Goal: Task Accomplishment & Management: Manage account settings

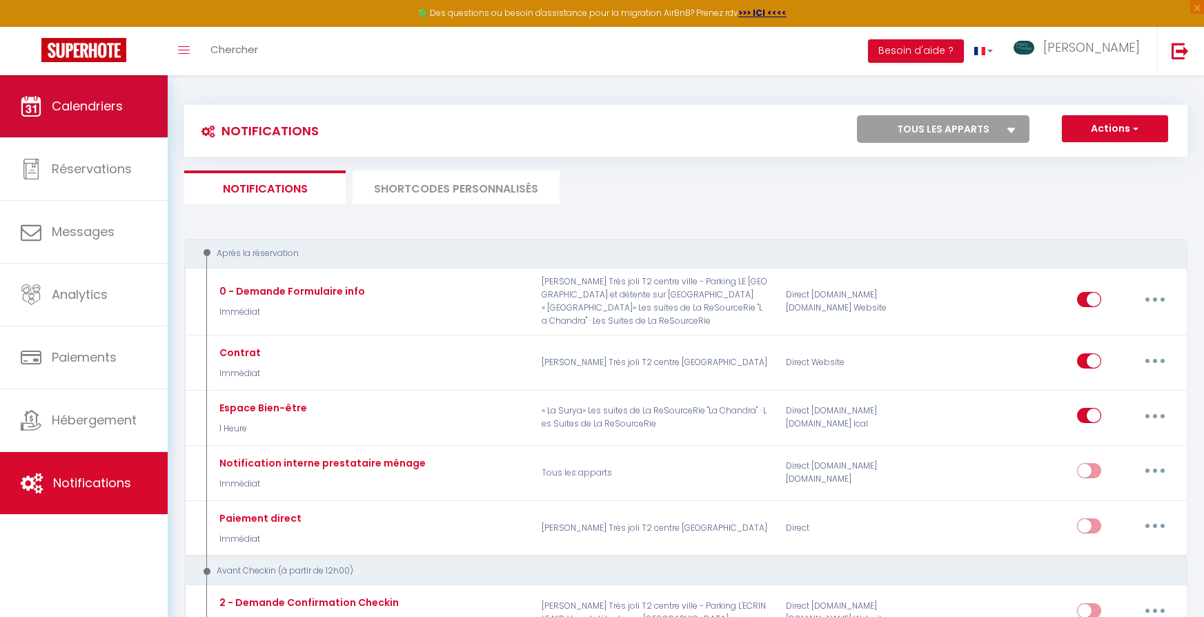
scroll to position [86, 0]
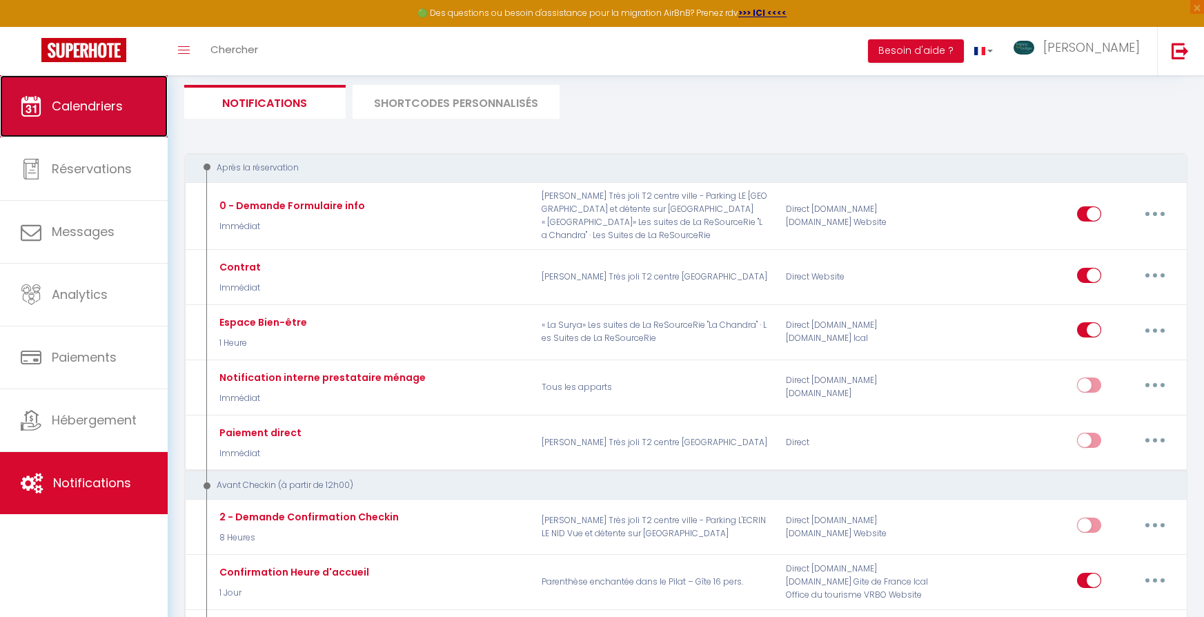
click at [90, 111] on span "Calendriers" at bounding box center [87, 105] width 71 height 17
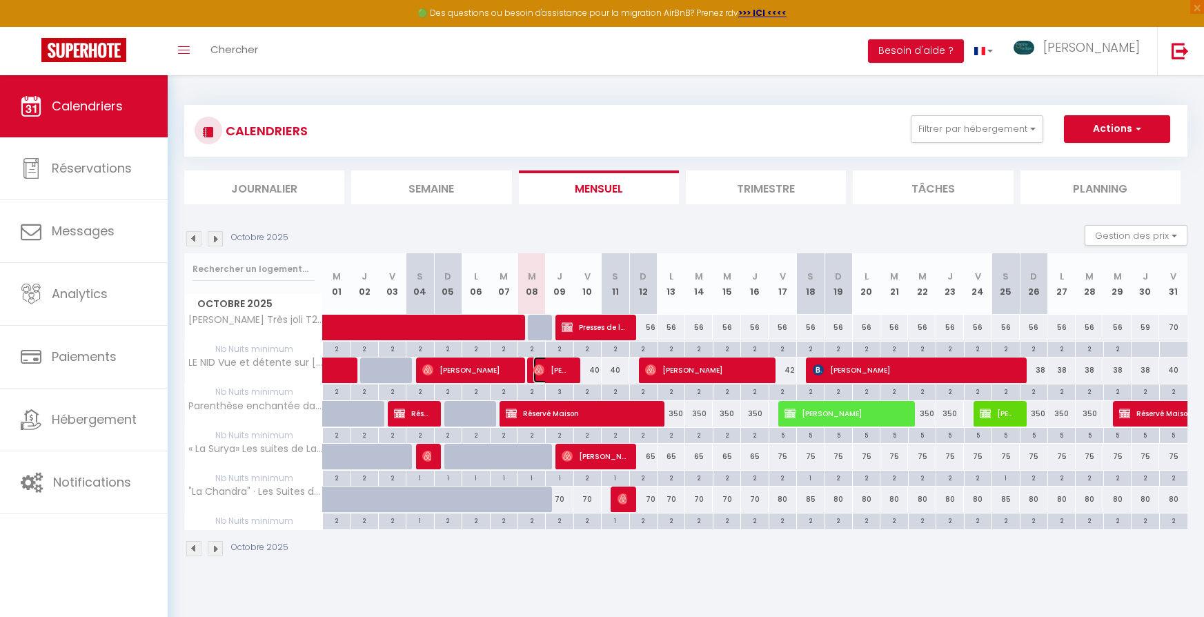
click at [544, 368] on img at bounding box center [538, 369] width 11 height 11
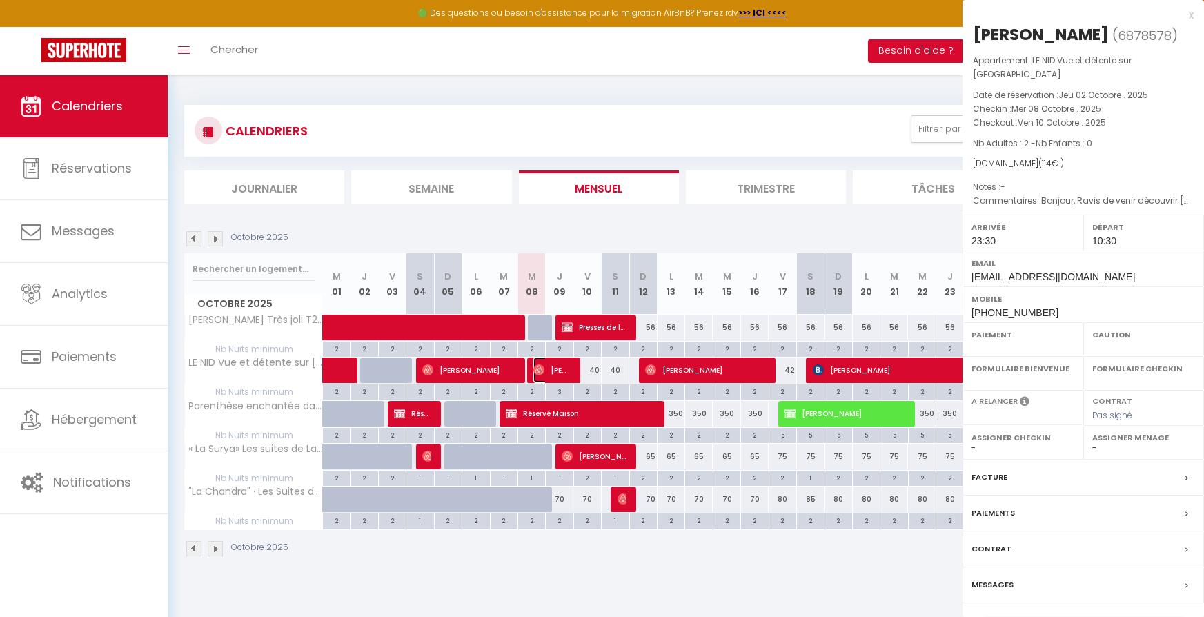
select select "OK"
select select "1"
select select "0"
select select "1"
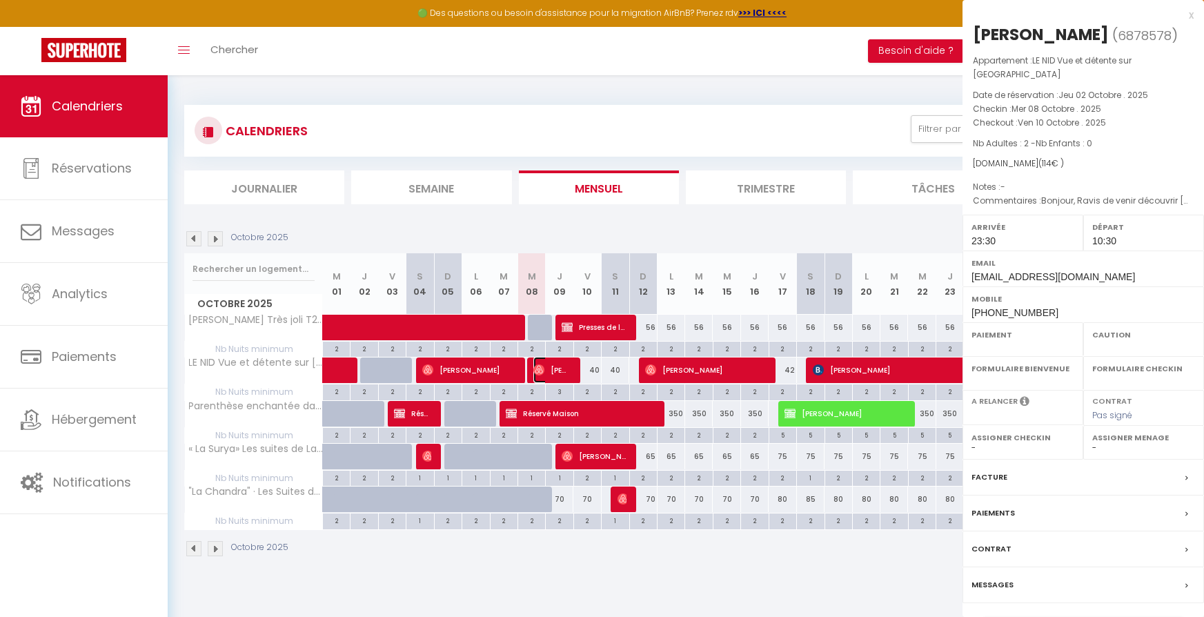
select select
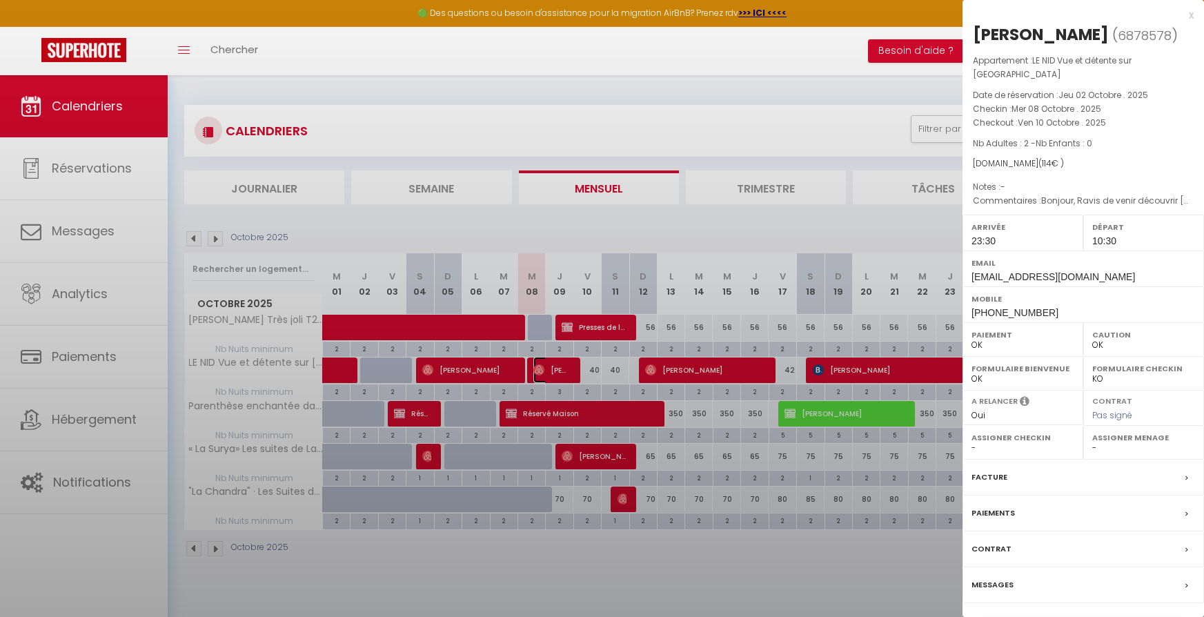
select select "51051"
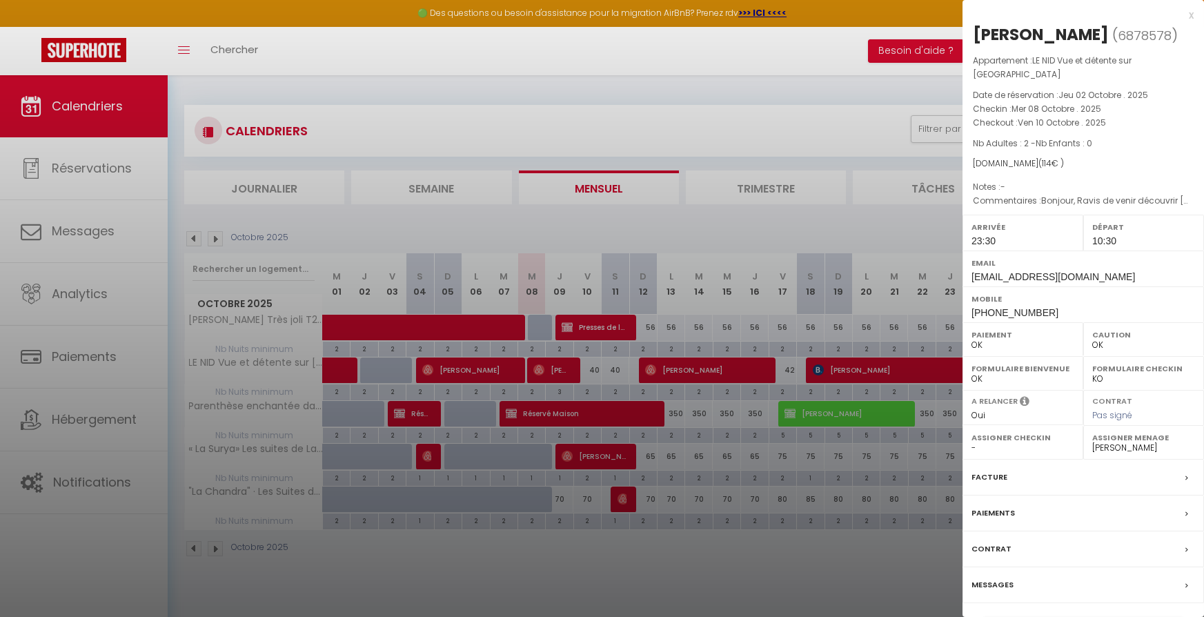
click at [608, 150] on div at bounding box center [602, 308] width 1204 height 617
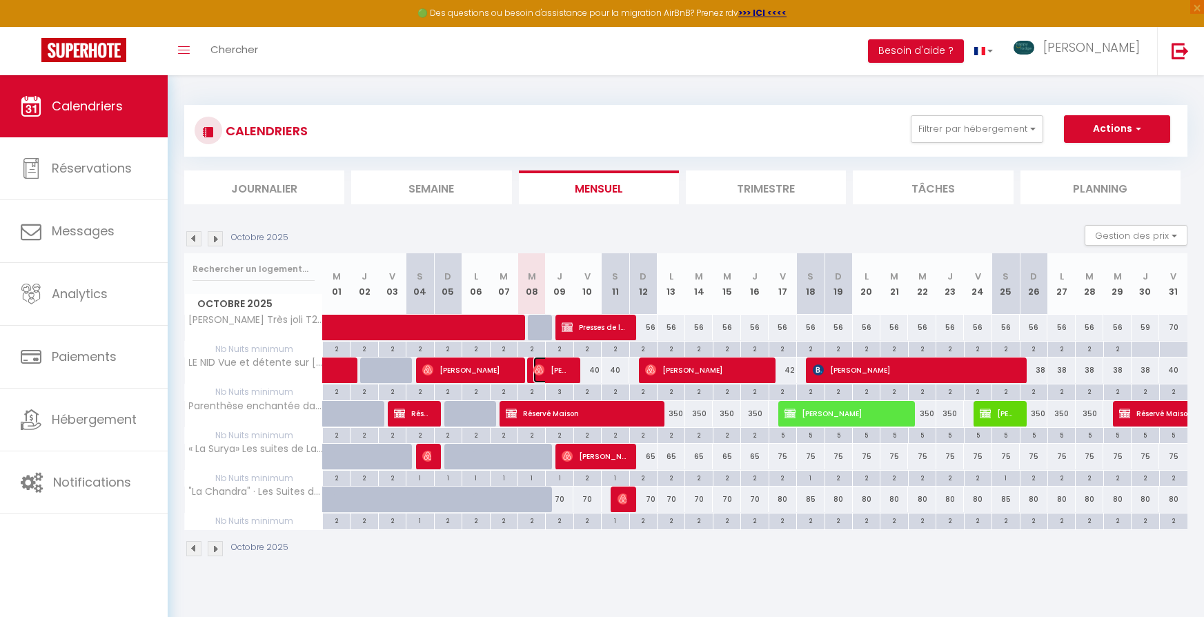
click at [569, 372] on span "[PERSON_NAME]" at bounding box center [551, 370] width 37 height 26
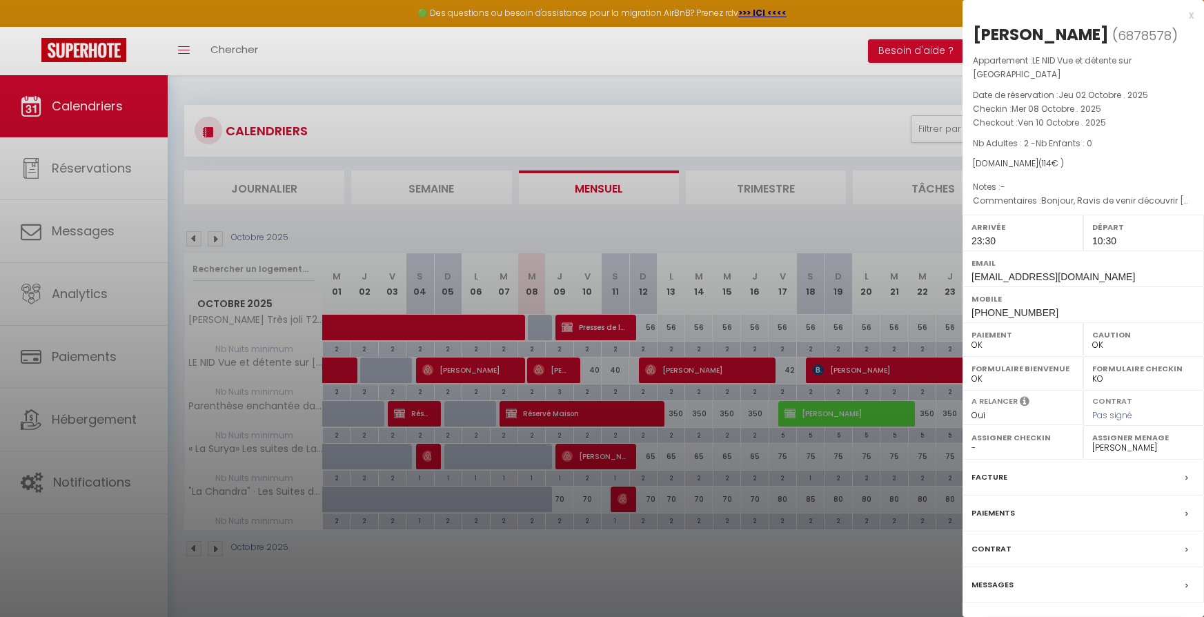
click at [569, 372] on div at bounding box center [602, 308] width 1204 height 617
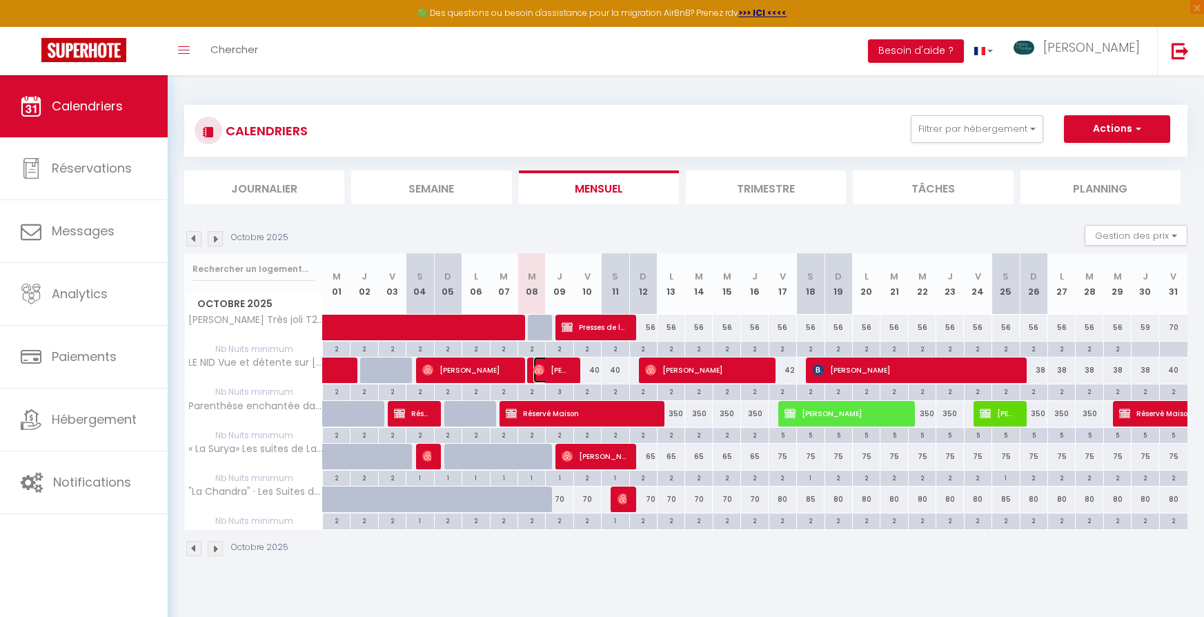
click at [550, 370] on span "[PERSON_NAME]" at bounding box center [551, 370] width 37 height 26
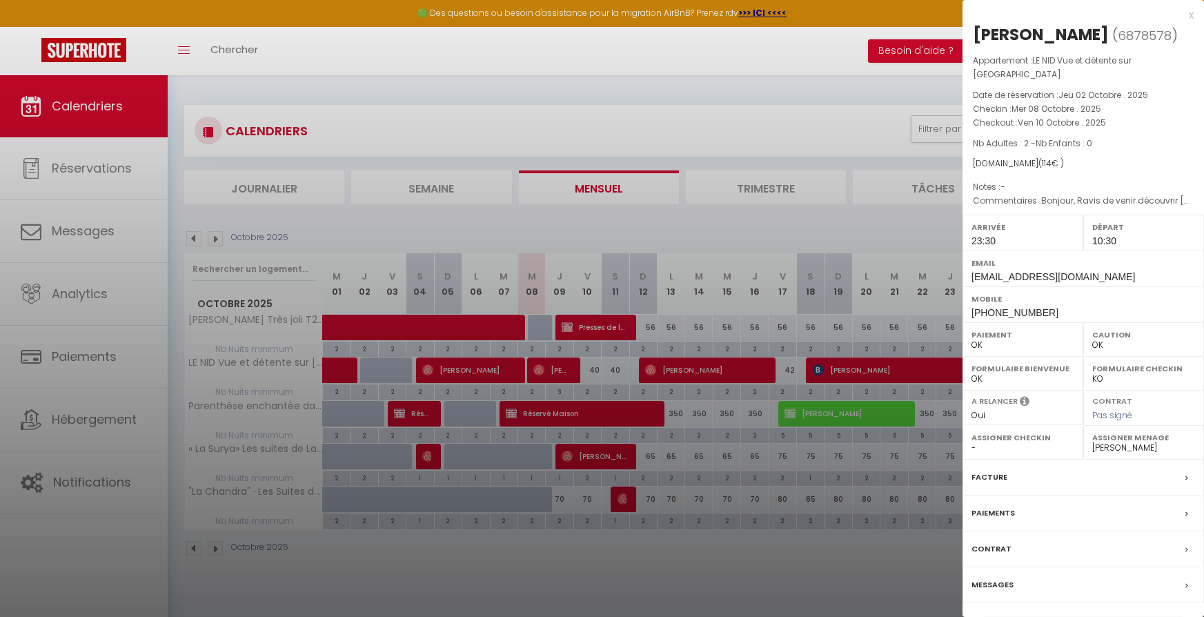
click at [1071, 581] on div "Messages" at bounding box center [1082, 585] width 241 height 36
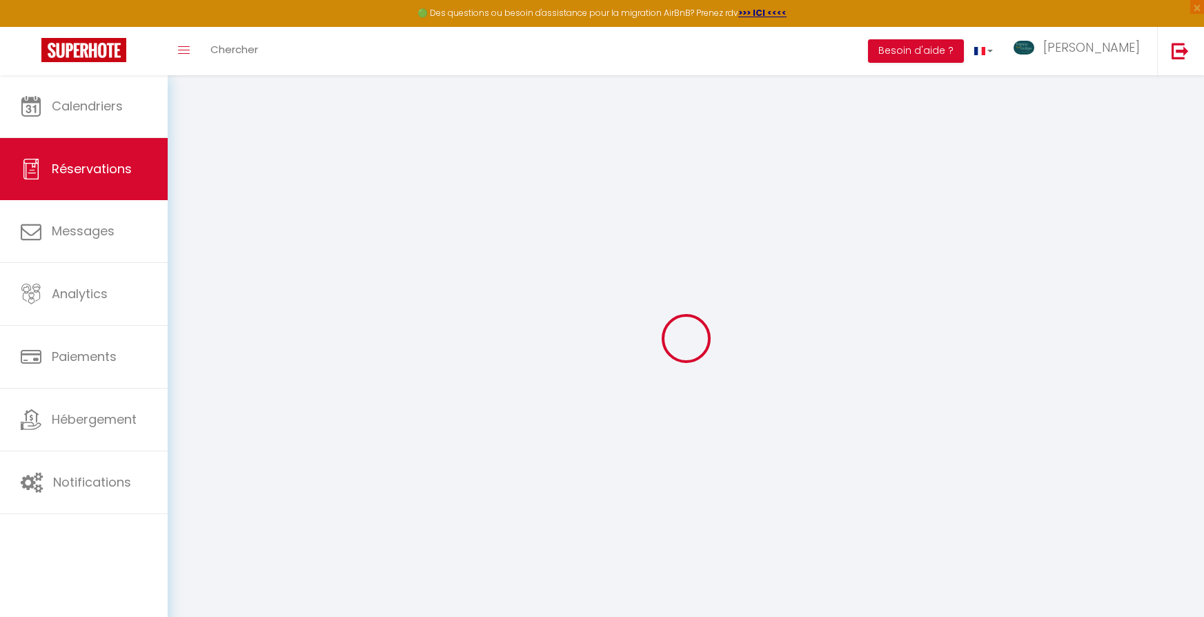
select select
checkbox input "false"
type textarea "Bonjour, Ravis de venir découvrir Saint Etienne !"
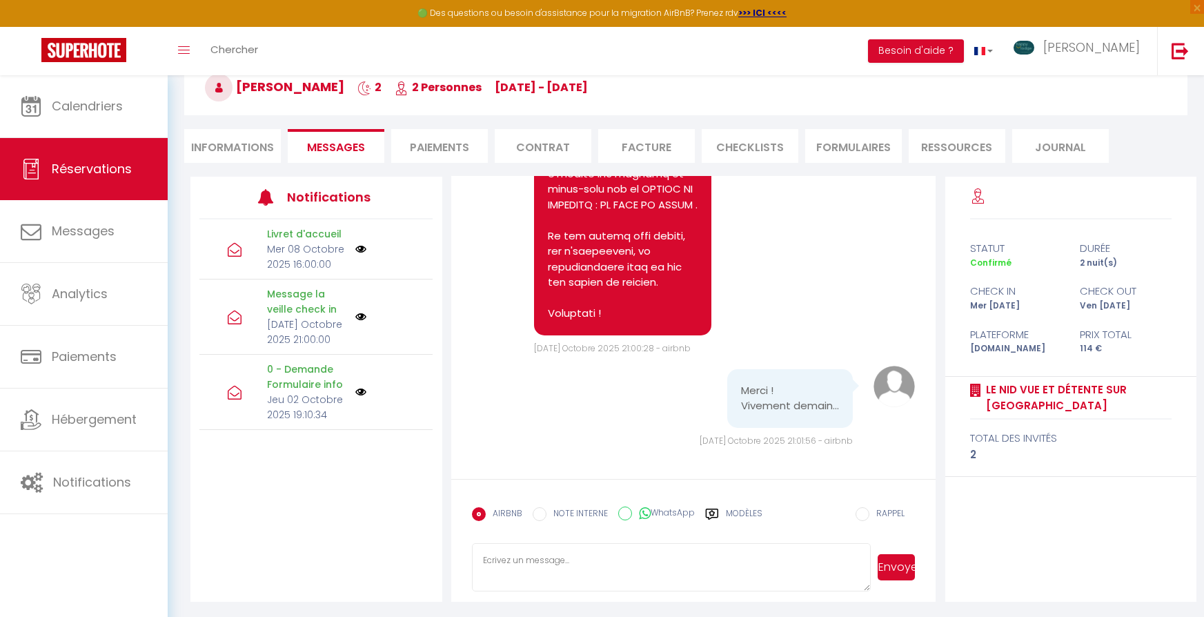
scroll to position [2642, 0]
click at [263, 144] on li "Informations" at bounding box center [232, 146] width 97 height 34
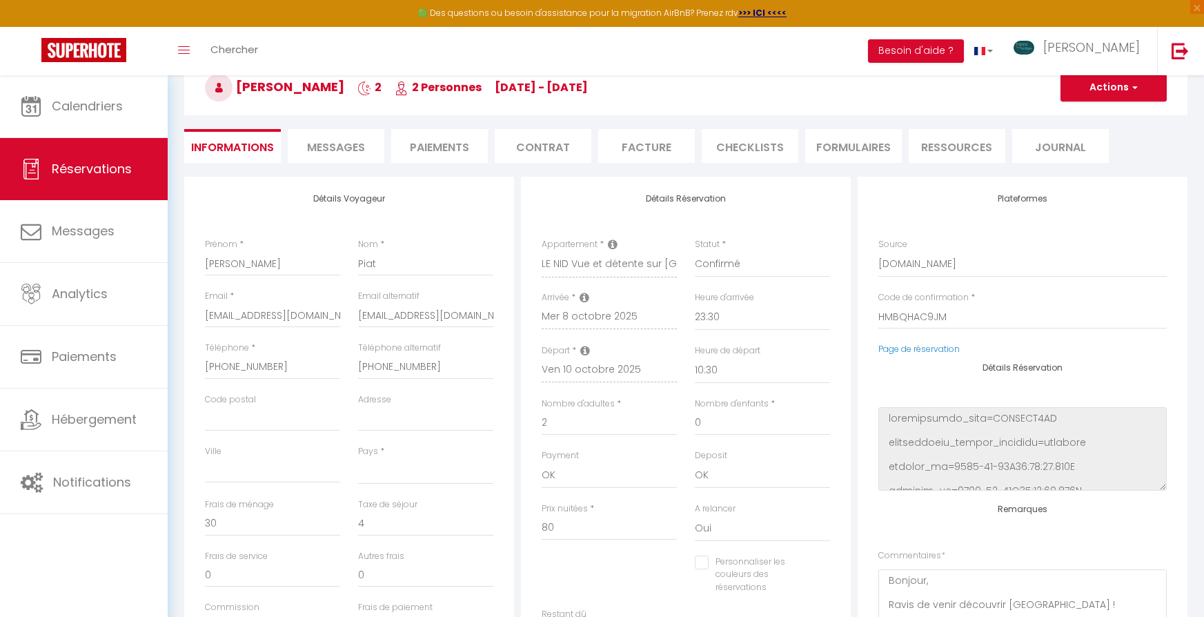
select select
checkbox input "false"
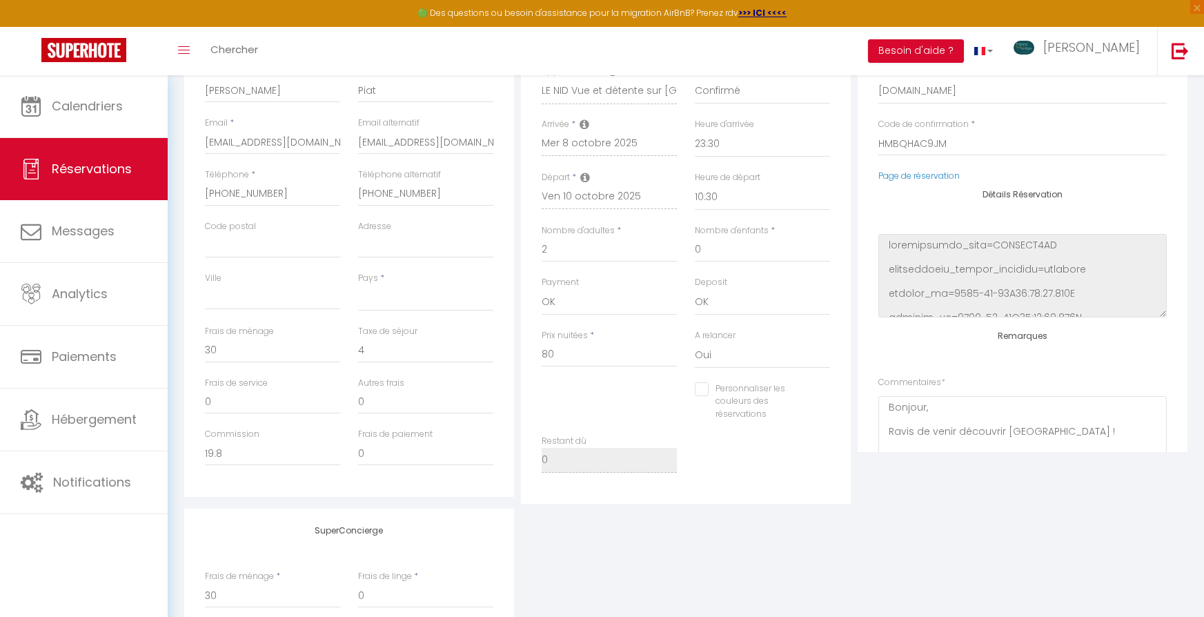
scroll to position [230, 0]
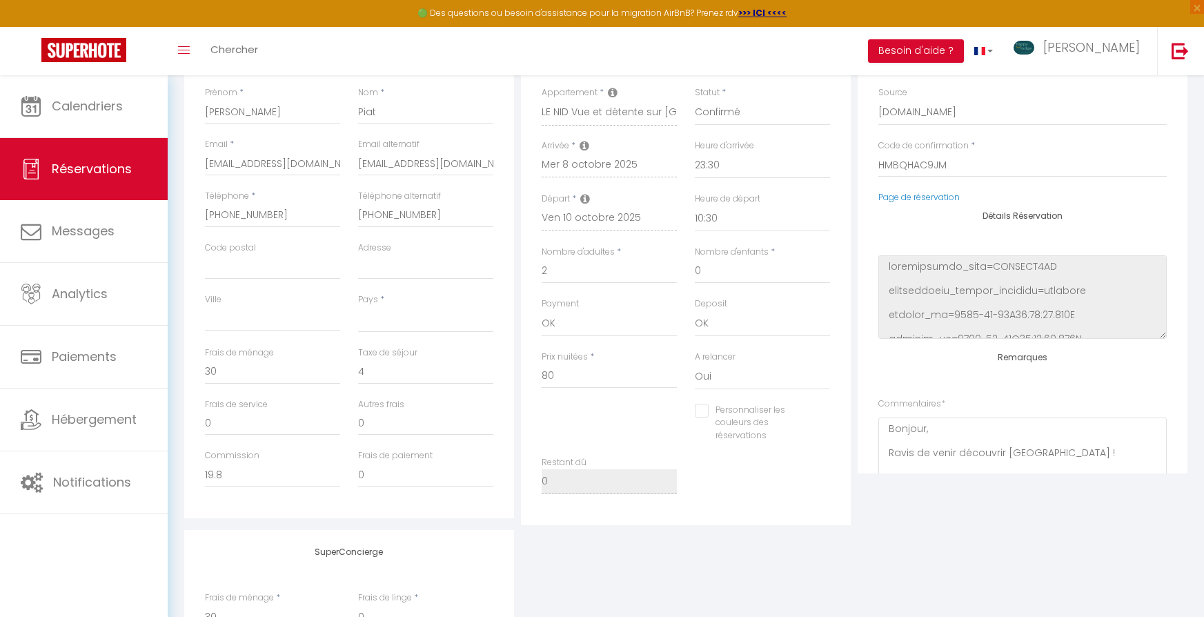
select select
checkbox input "false"
select select
checkbox input "false"
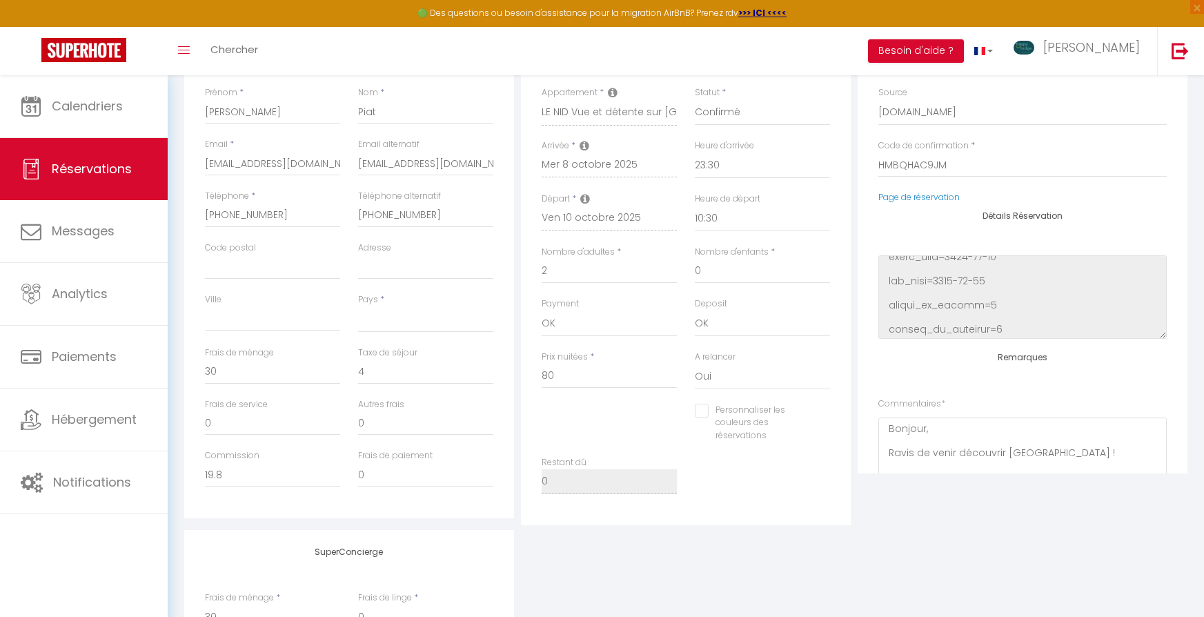
select select
checkbox input "false"
select select
checkbox input "false"
select select
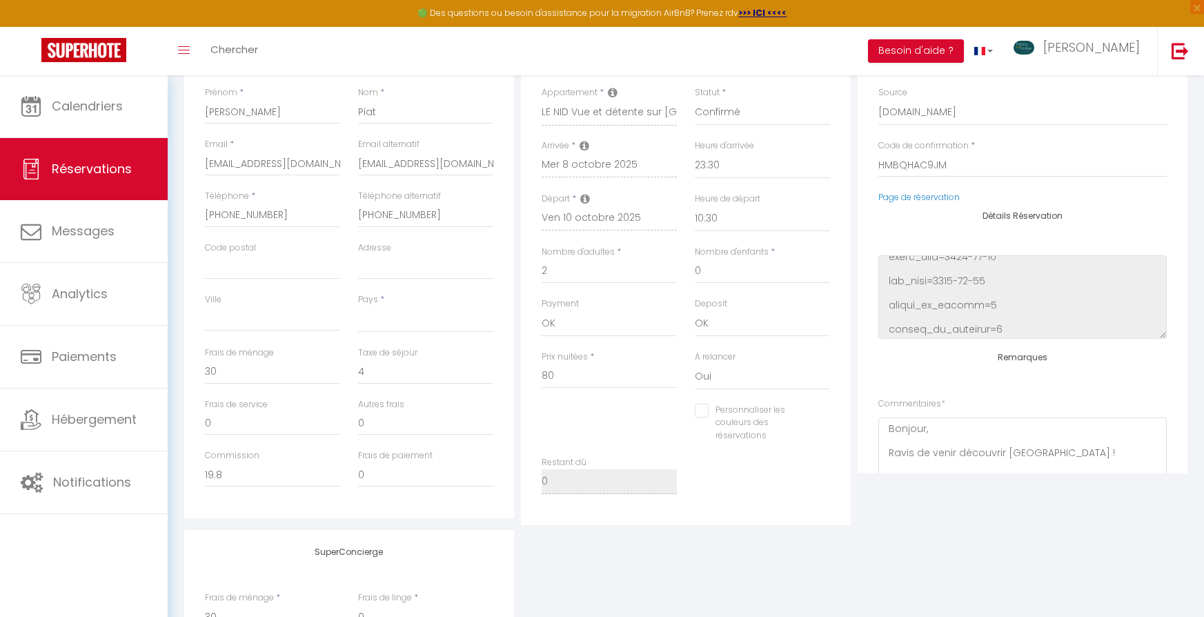
checkbox input "false"
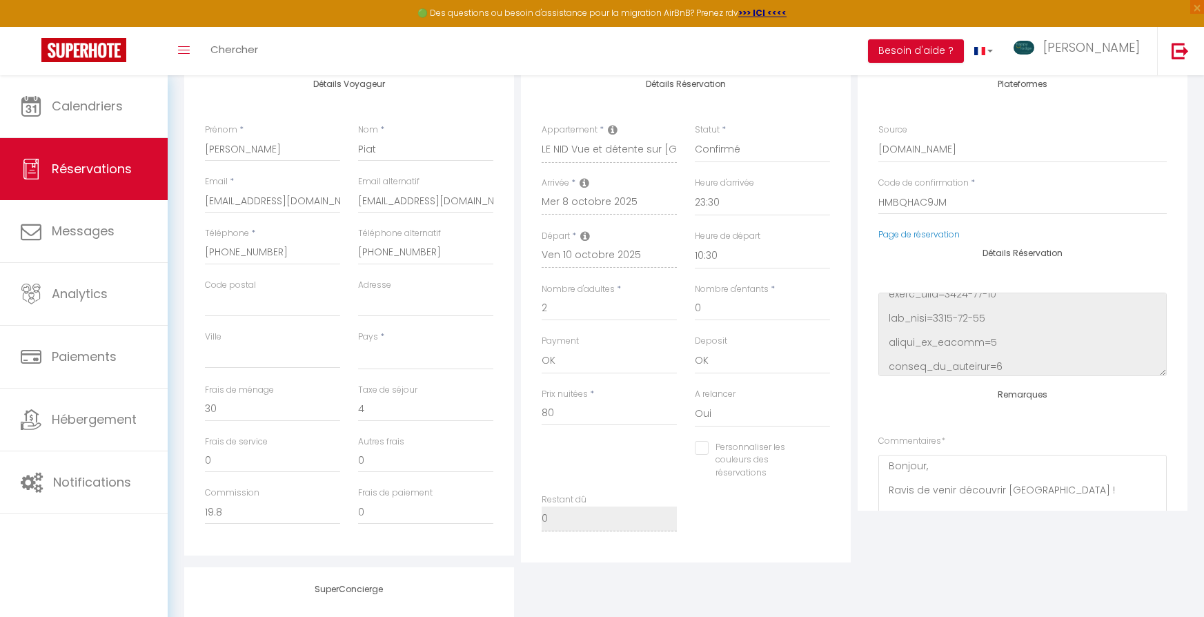
scroll to position [192, 0]
select select
checkbox input "false"
select select
checkbox input "false"
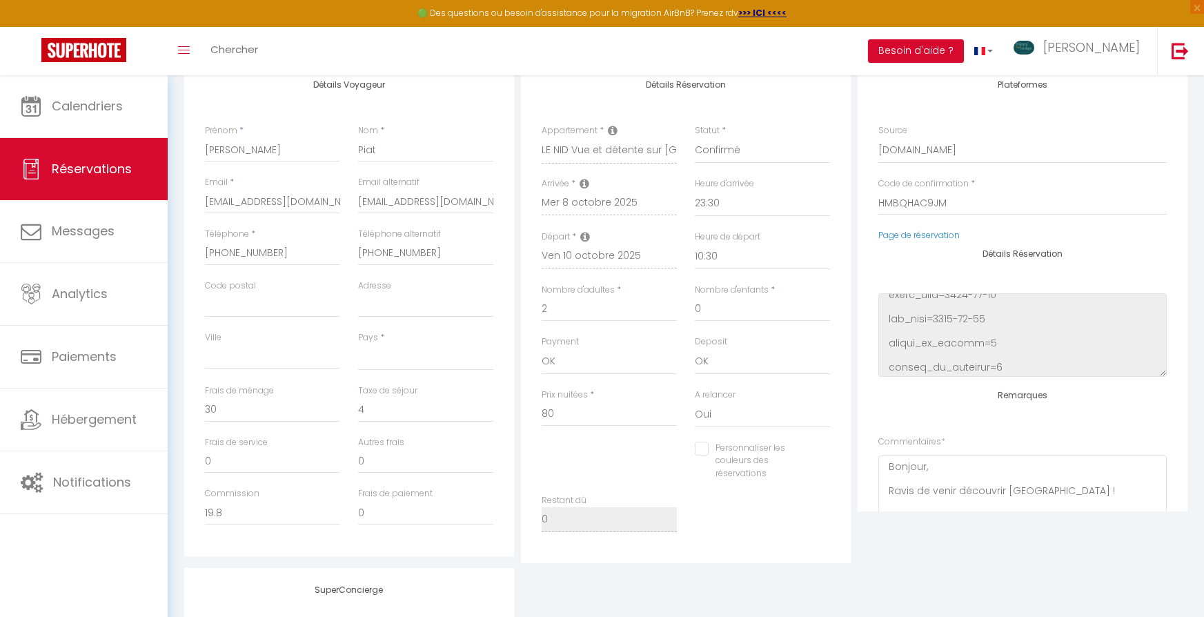
select select
checkbox input "false"
select select
checkbox input "false"
select select
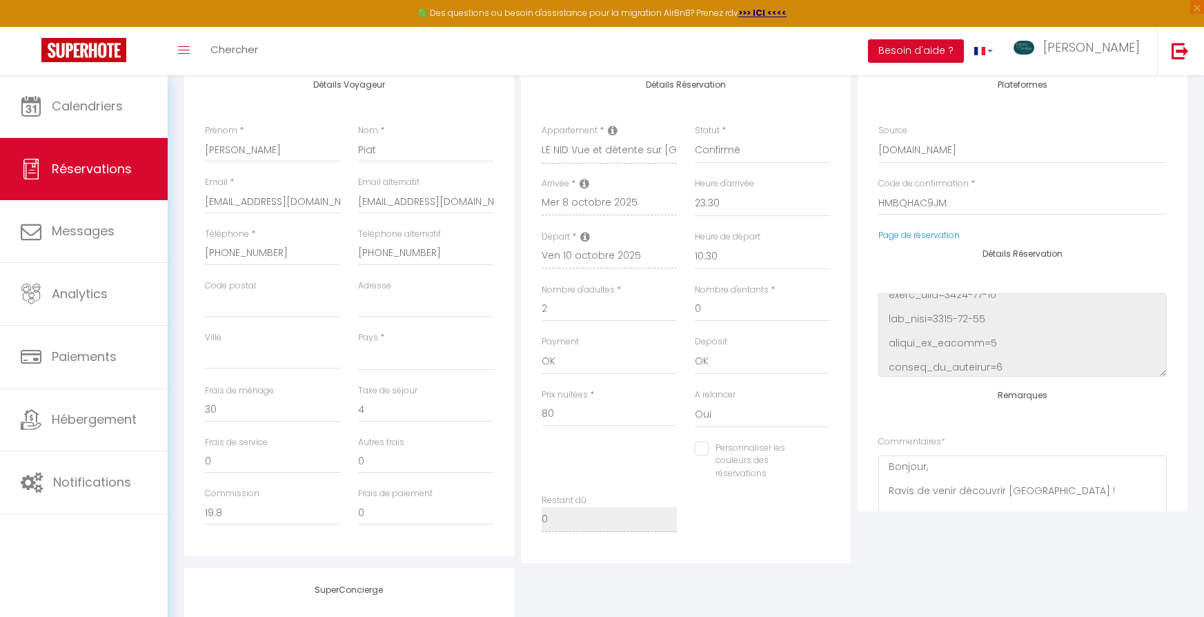
checkbox input "false"
select select
checkbox input "false"
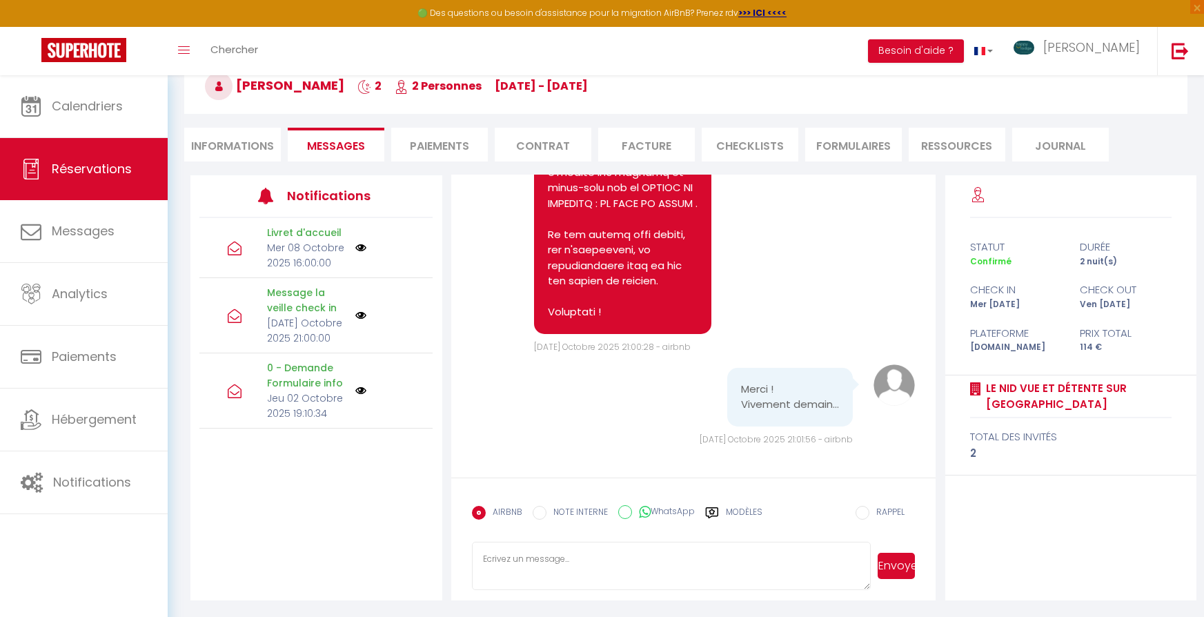
scroll to position [79, 0]
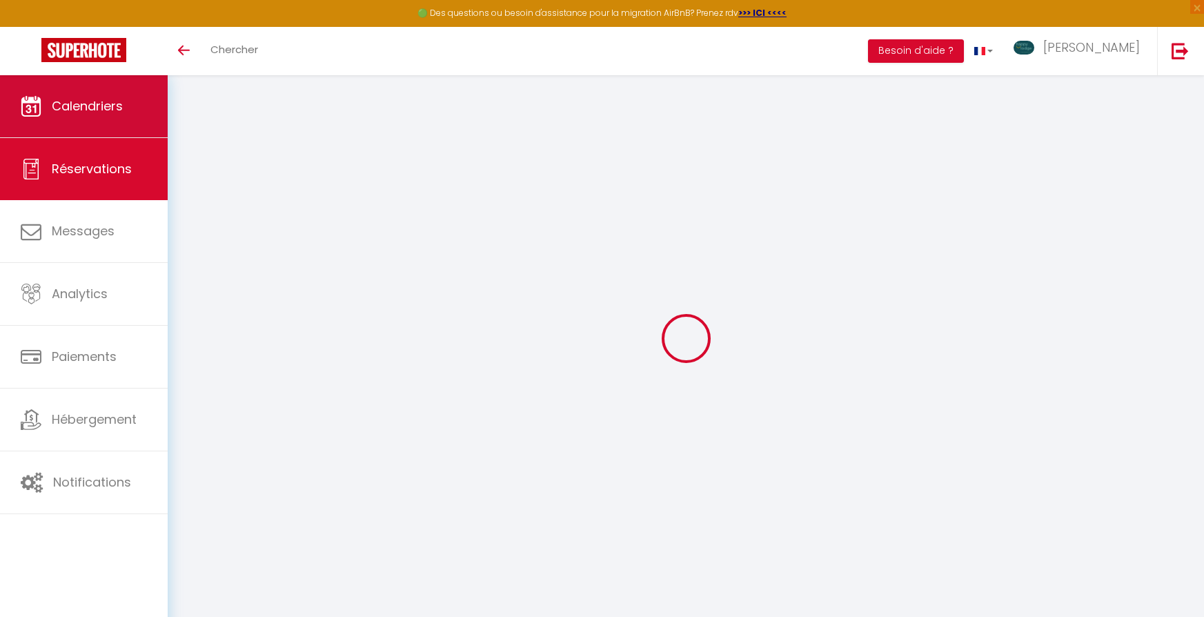
scroll to position [75, 0]
click at [92, 110] on span "Calendriers" at bounding box center [87, 105] width 71 height 17
